Goal: Find contact information: Find contact information

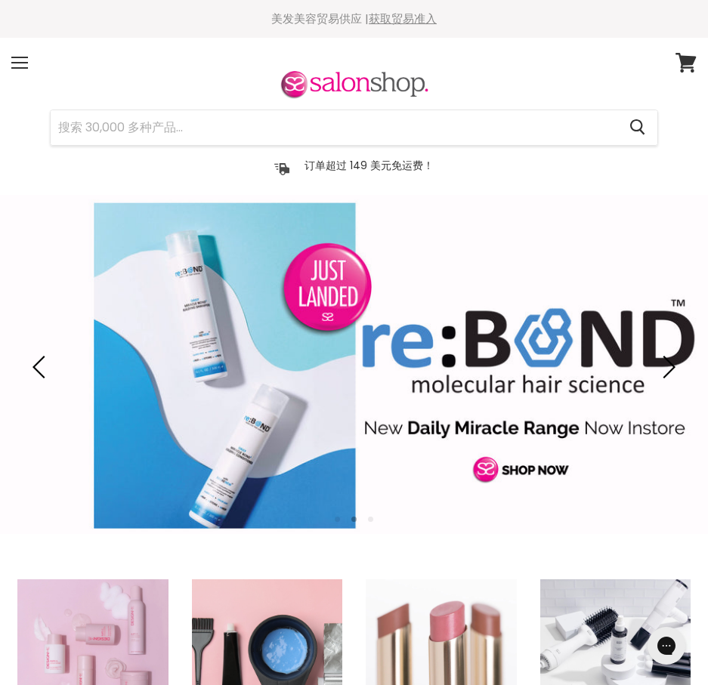
click at [21, 59] on div "菜单" at bounding box center [20, 62] width 32 height 35
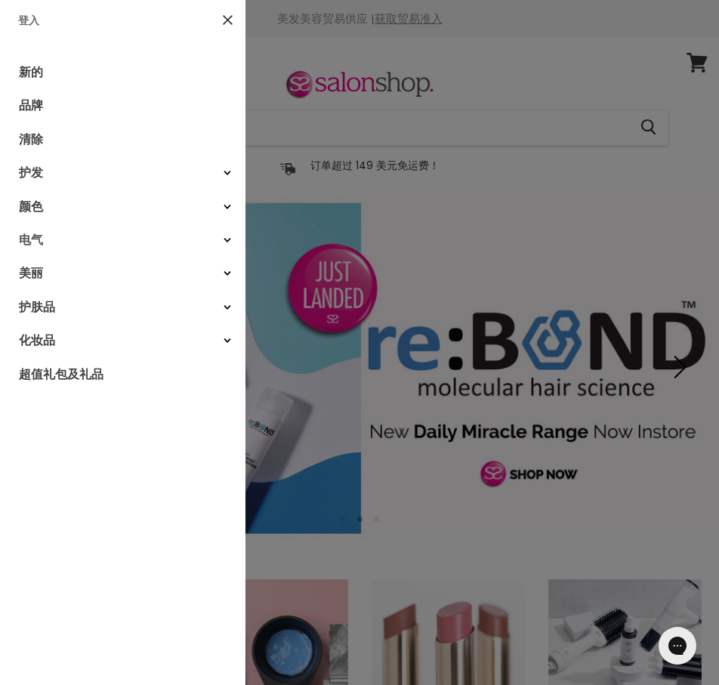
click at [36, 239] on font "电气" at bounding box center [31, 239] width 24 height 17
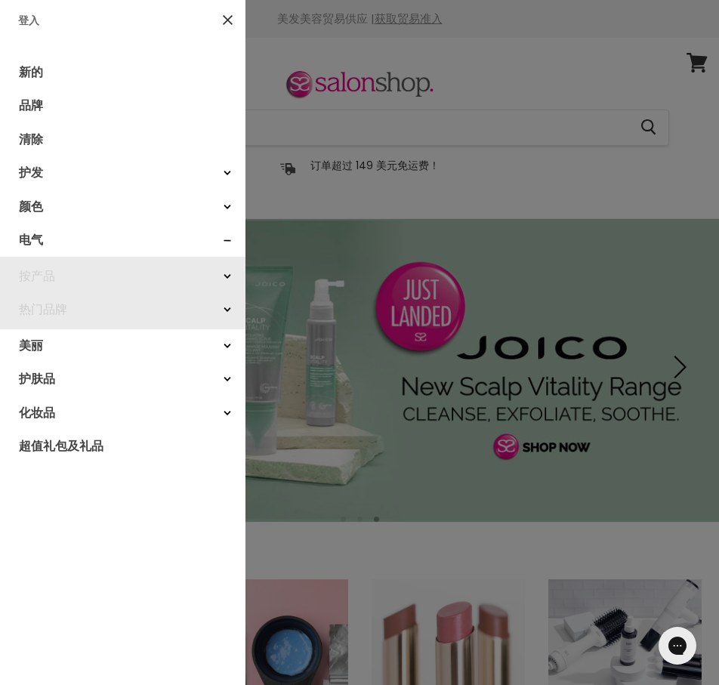
click at [58, 274] on link "按产品" at bounding box center [123, 276] width 246 height 33
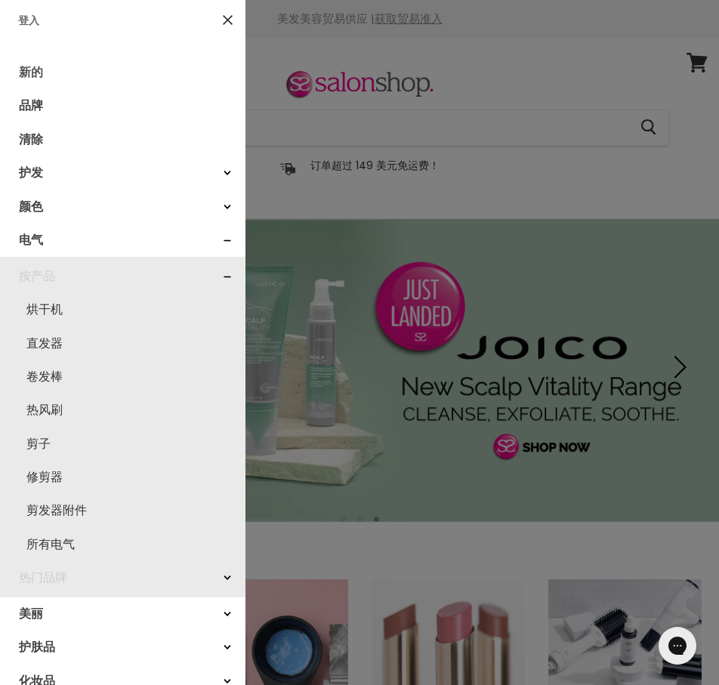
click at [48, 76] on link "新的" at bounding box center [123, 72] width 246 height 33
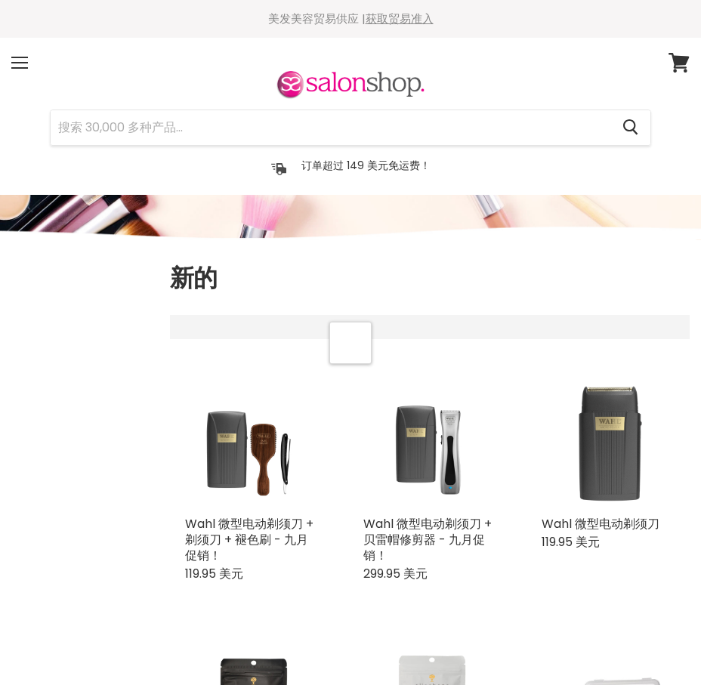
select select "created-descending"
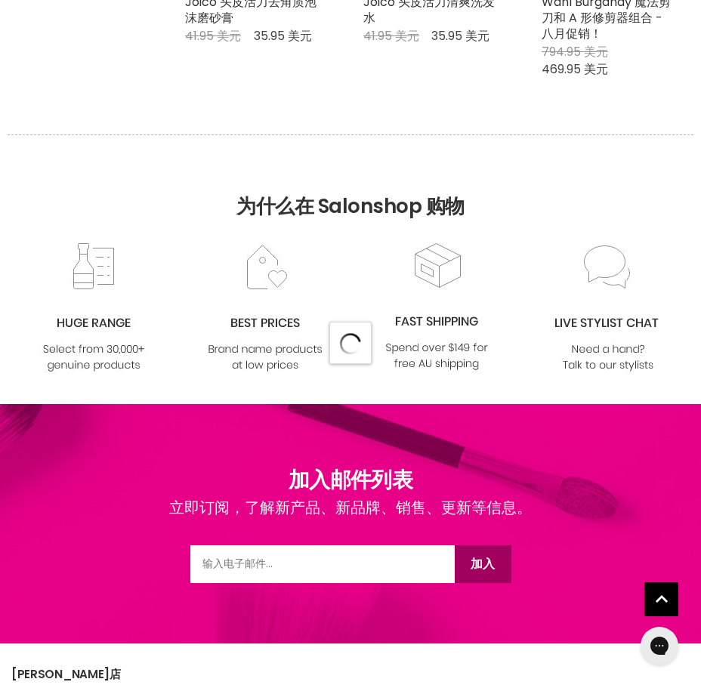
select select "created-descending"
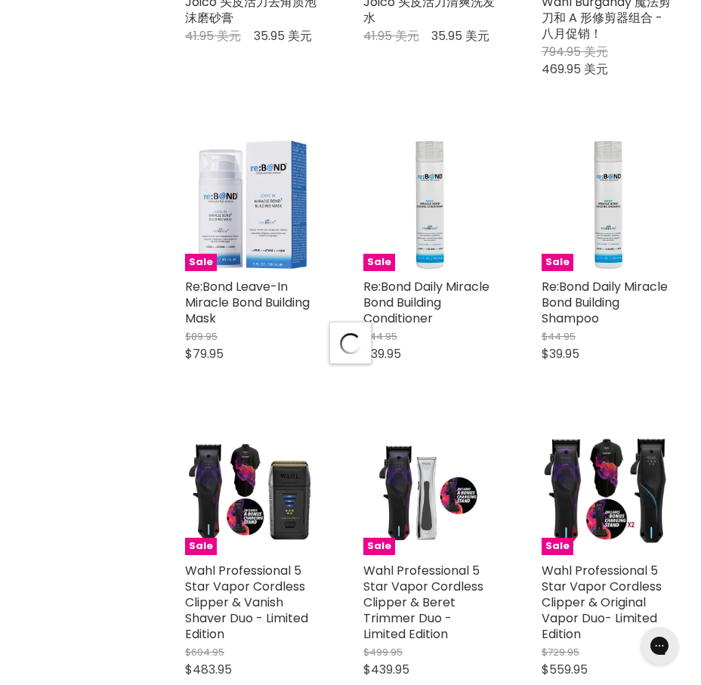
scroll to position [8736, 0]
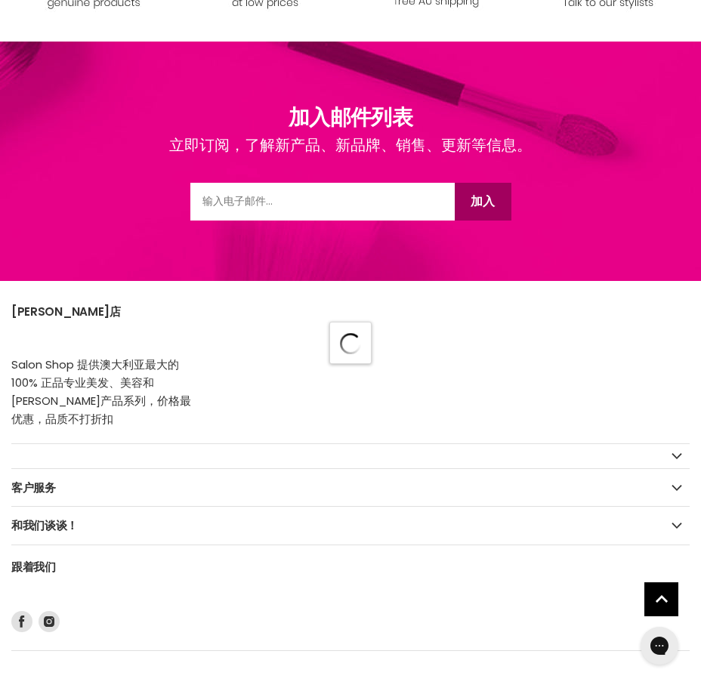
select select "created-descending"
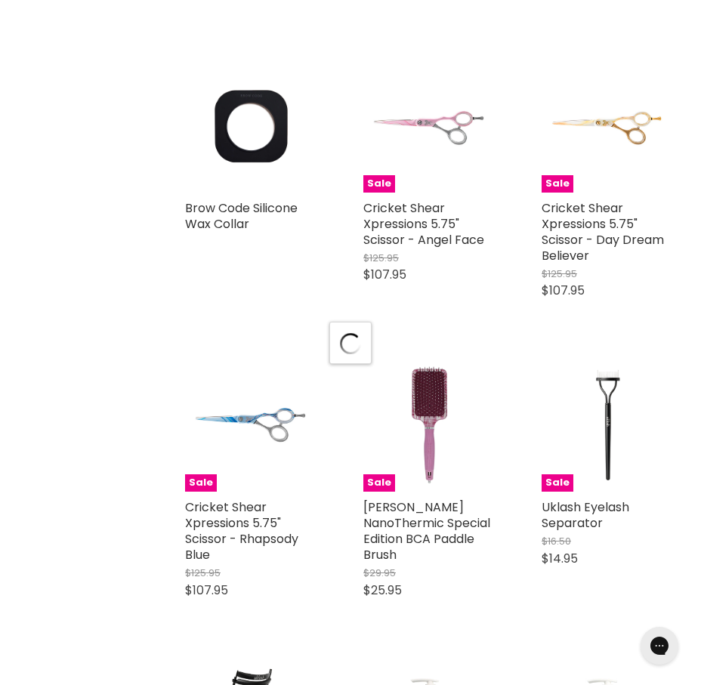
scroll to position [13173, 0]
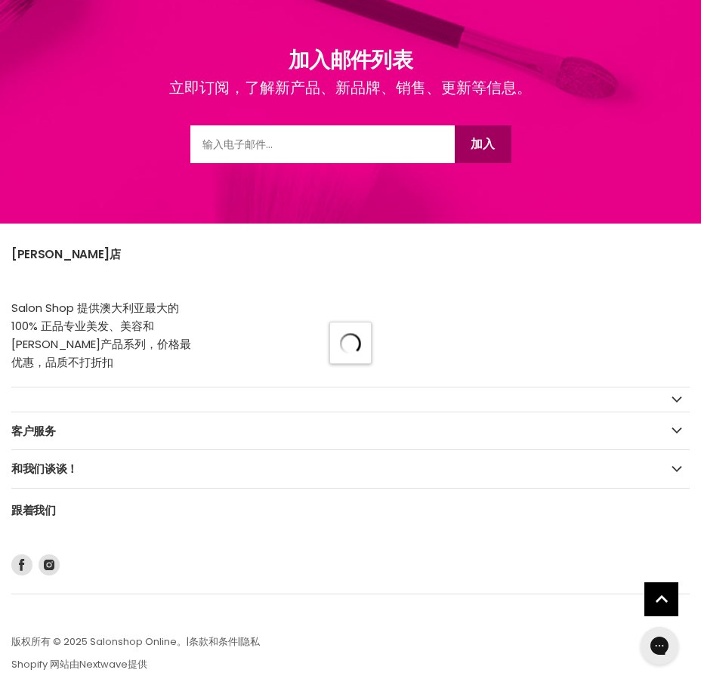
select select "created-descending"
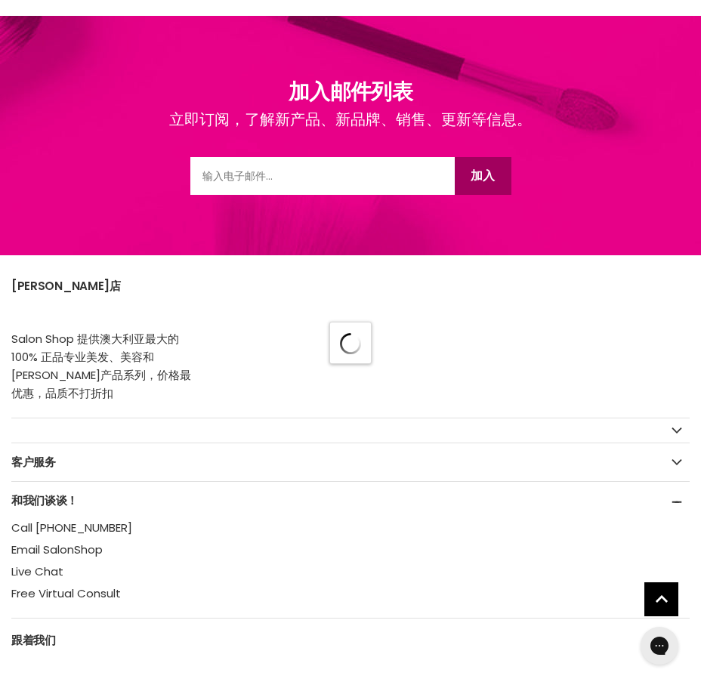
select select "created-descending"
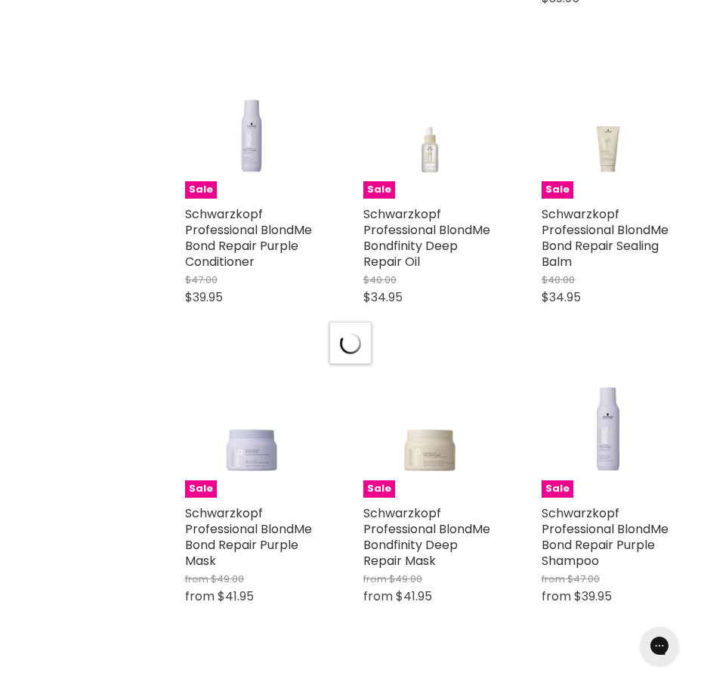
scroll to position [21944, 0]
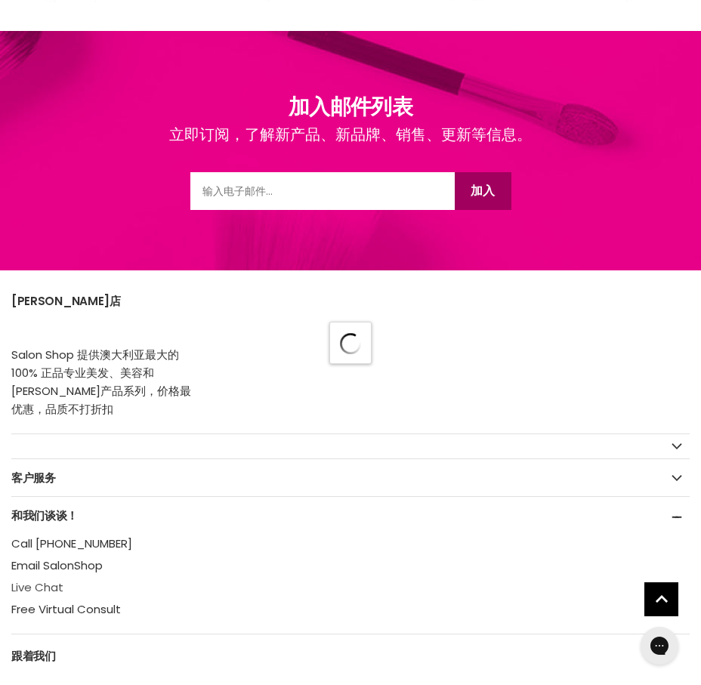
select select "created-descending"
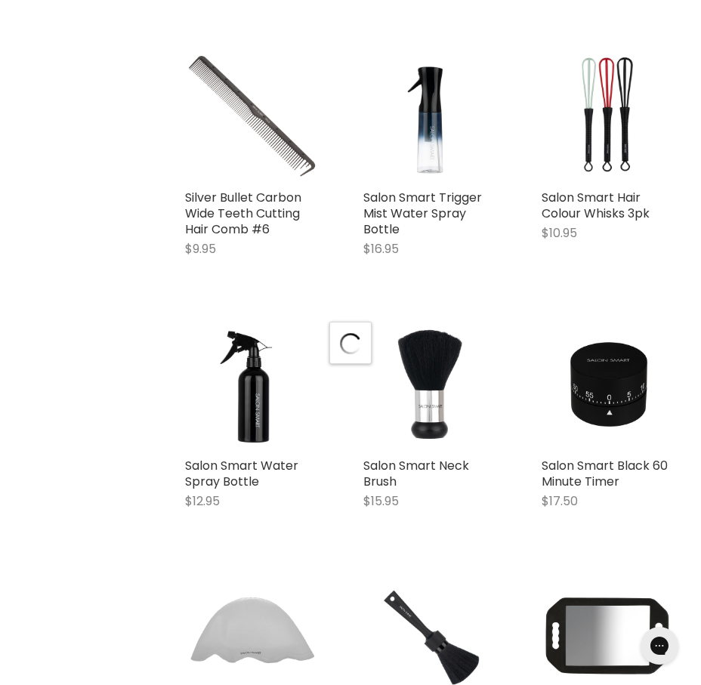
scroll to position [26133, 0]
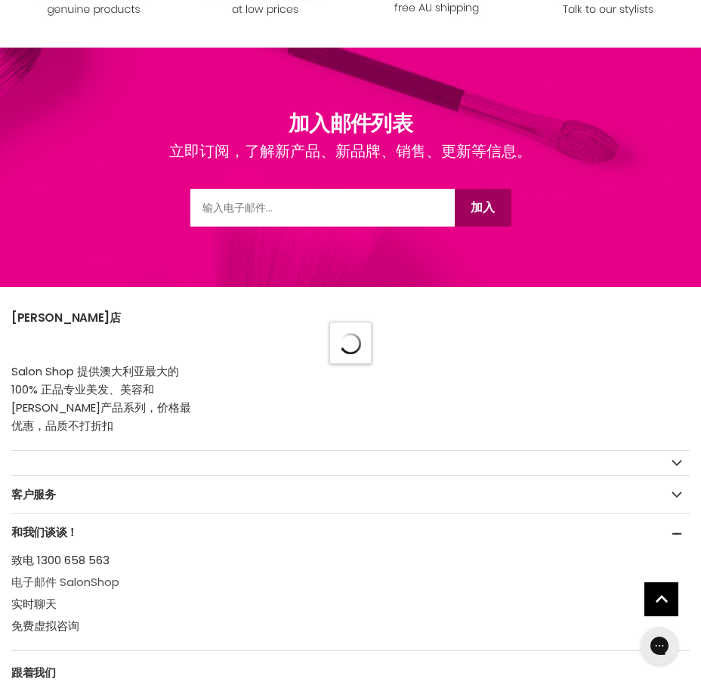
click at [36, 574] on font "电子邮件 SalonShop" at bounding box center [65, 582] width 108 height 16
